Goal: Information Seeking & Learning: Understand process/instructions

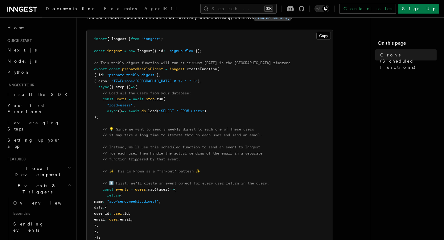
scroll to position [89, 0]
click at [122, 83] on span ""TZ=Europe/[GEOGRAPHIC_DATA] 0 12 * * 5"" at bounding box center [154, 82] width 86 height 4
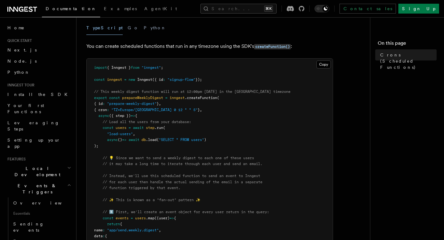
scroll to position [0, 0]
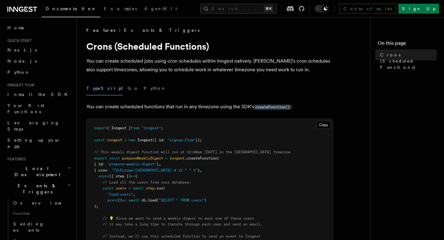
click at [126, 28] on link "Events & Triggers" at bounding box center [162, 30] width 76 height 6
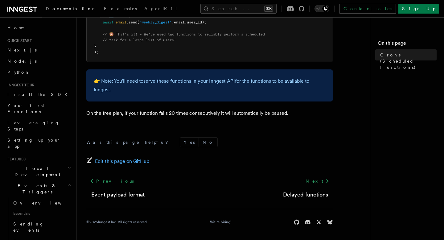
scroll to position [9, 0]
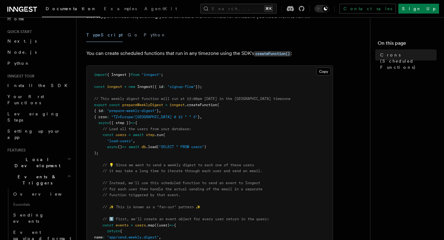
scroll to position [70, 0]
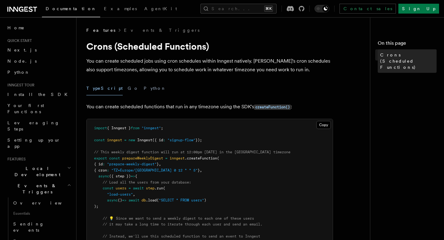
click at [381, 57] on span "Crons (Scheduled Functions)" at bounding box center [408, 61] width 56 height 19
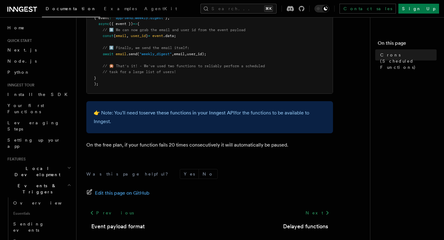
scroll to position [437, 0]
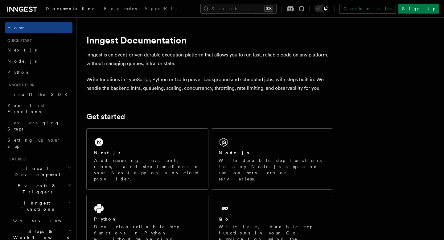
click at [39, 183] on span "Events & Triggers" at bounding box center [36, 189] width 62 height 12
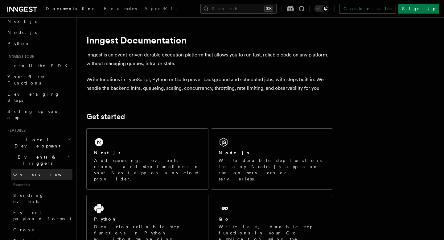
scroll to position [31, 0]
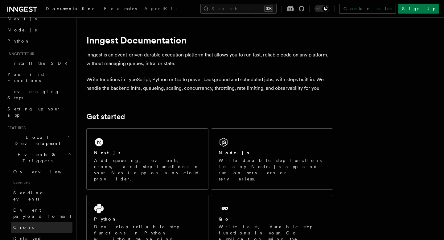
click at [40, 222] on link "Crons" at bounding box center [42, 227] width 62 height 11
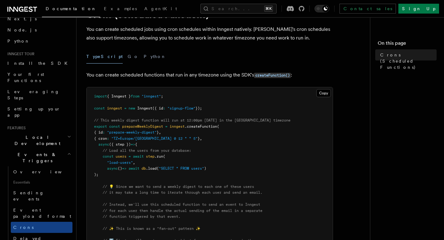
scroll to position [34, 0]
